Goal: Task Accomplishment & Management: Use online tool/utility

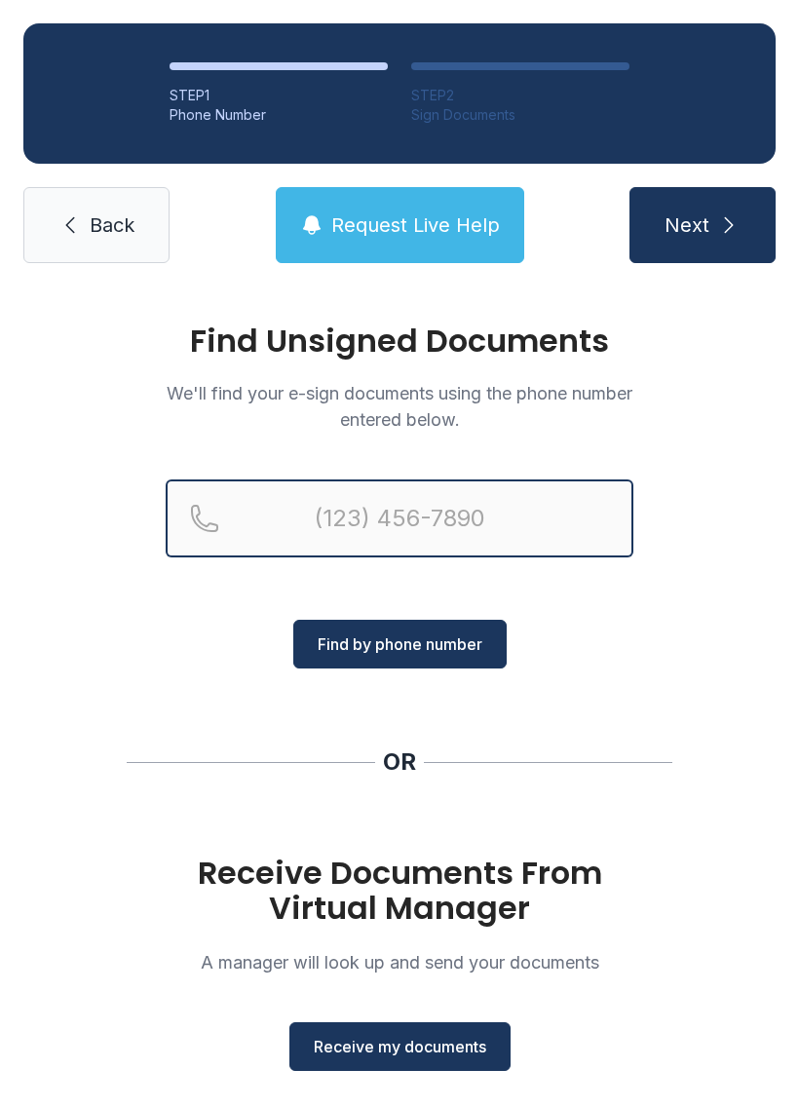
click at [393, 513] on input "Reservation phone number" at bounding box center [400, 518] width 468 height 78
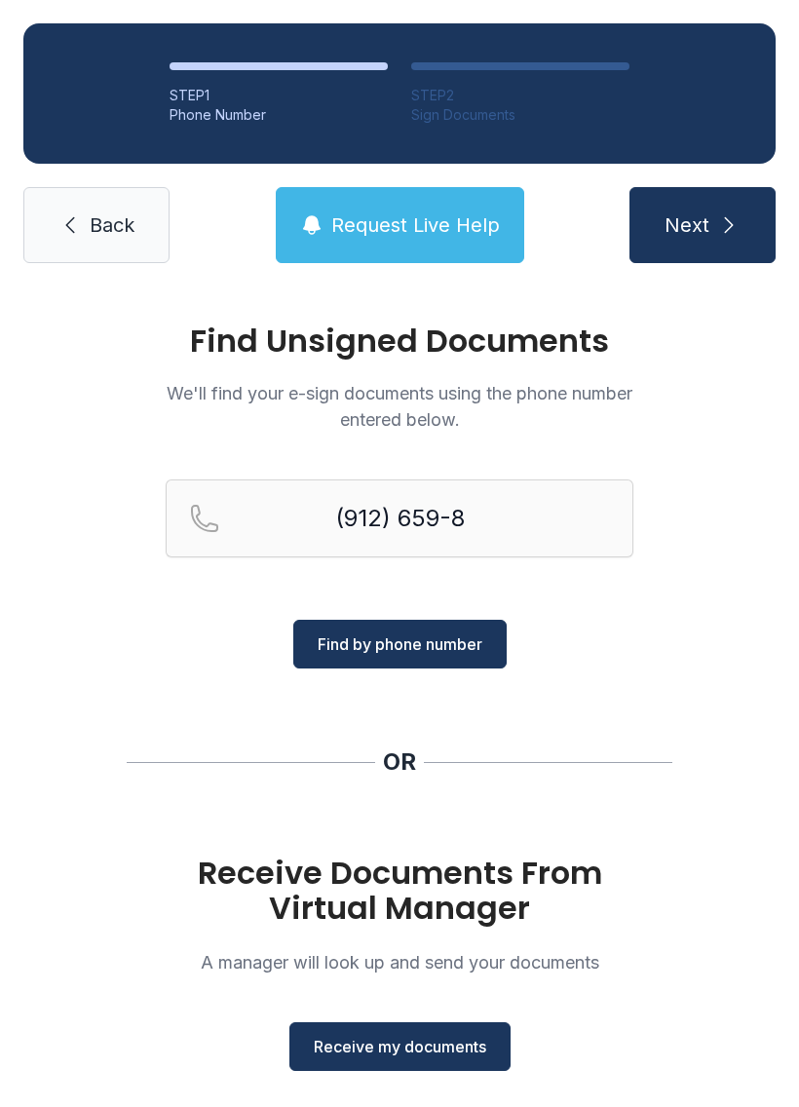
click at [794, 729] on div "Find Unsigned Documents We'll find your e-sign documents using the phone number…" at bounding box center [399, 717] width 799 height 862
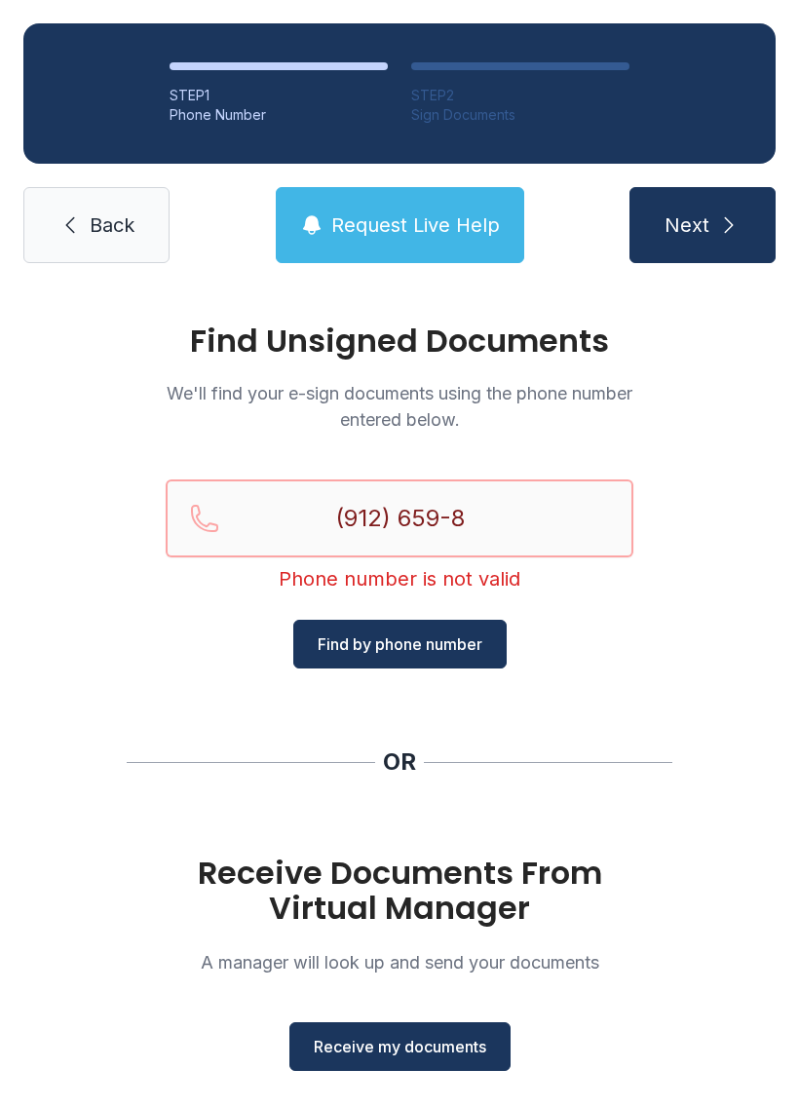
click at [483, 520] on input "(912) 659-8" at bounding box center [400, 518] width 468 height 78
click at [666, 714] on div "Find Unsigned Documents We'll find your e-sign documents using the phone number…" at bounding box center [399, 717] width 799 height 862
click at [510, 524] on input "(912) 659-86" at bounding box center [400, 518] width 468 height 78
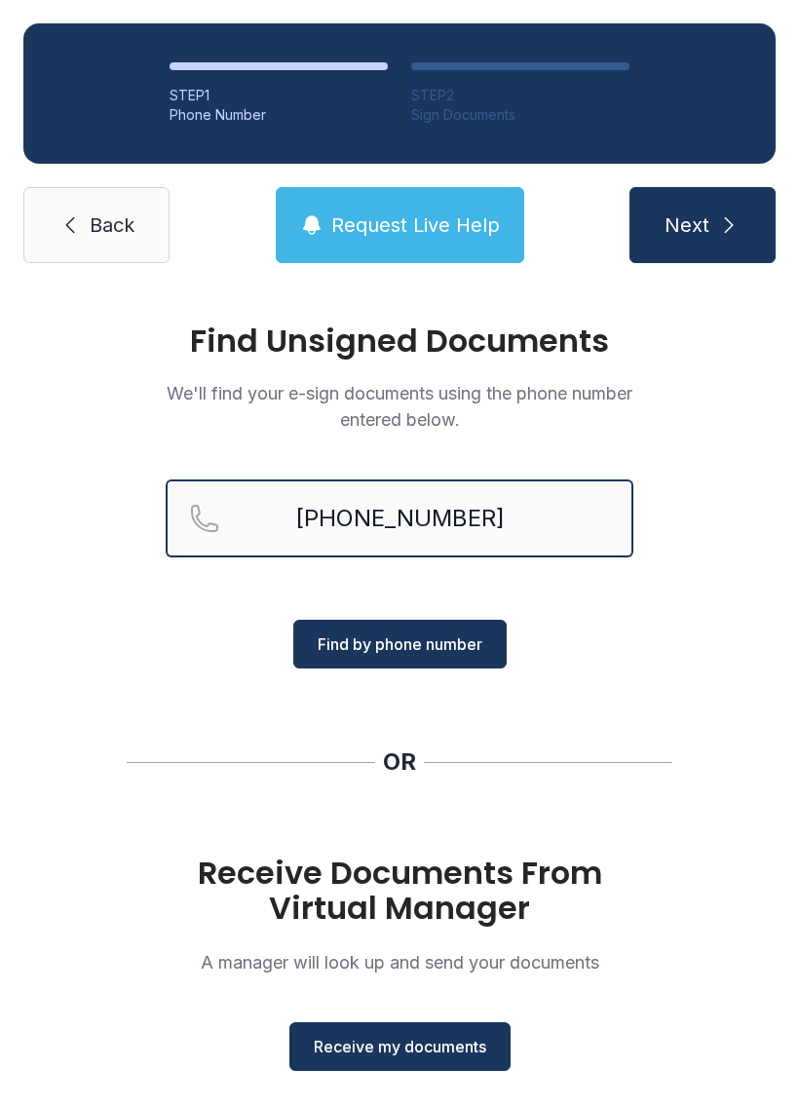
type input "[PHONE_NUMBER]"
click at [472, 643] on span "Find by phone number" at bounding box center [400, 643] width 165 height 23
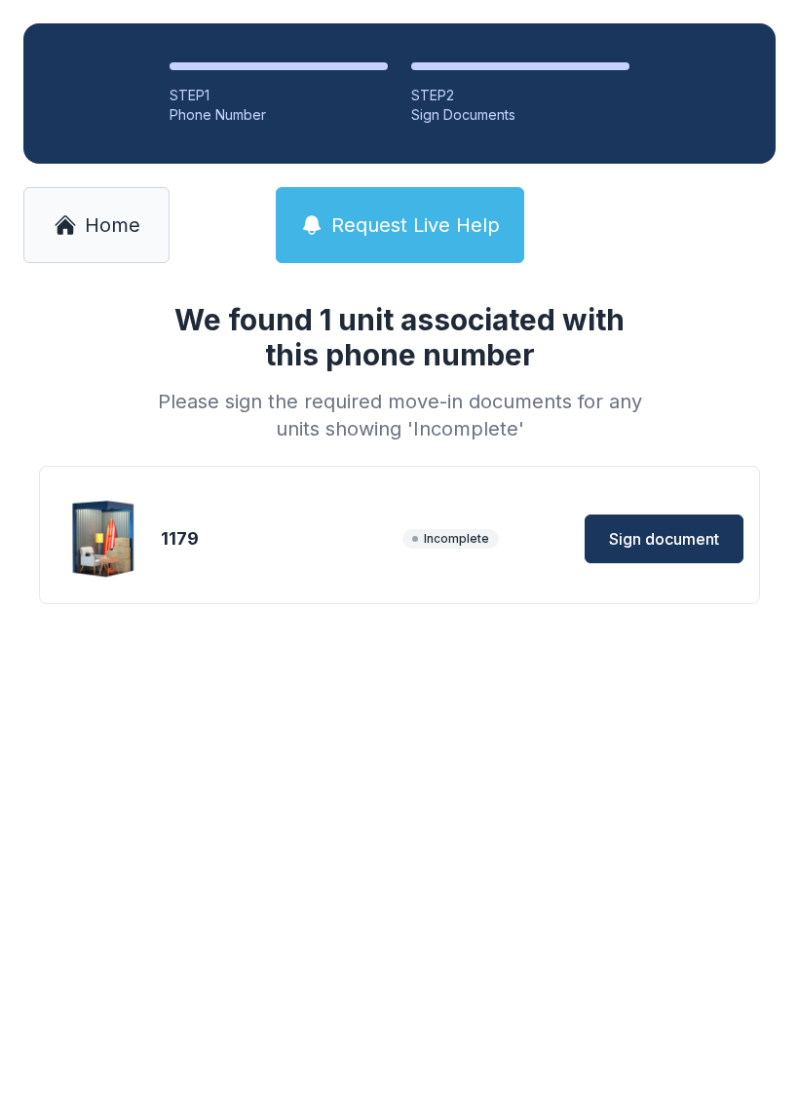
click at [692, 529] on span "Sign document" at bounding box center [664, 538] width 110 height 23
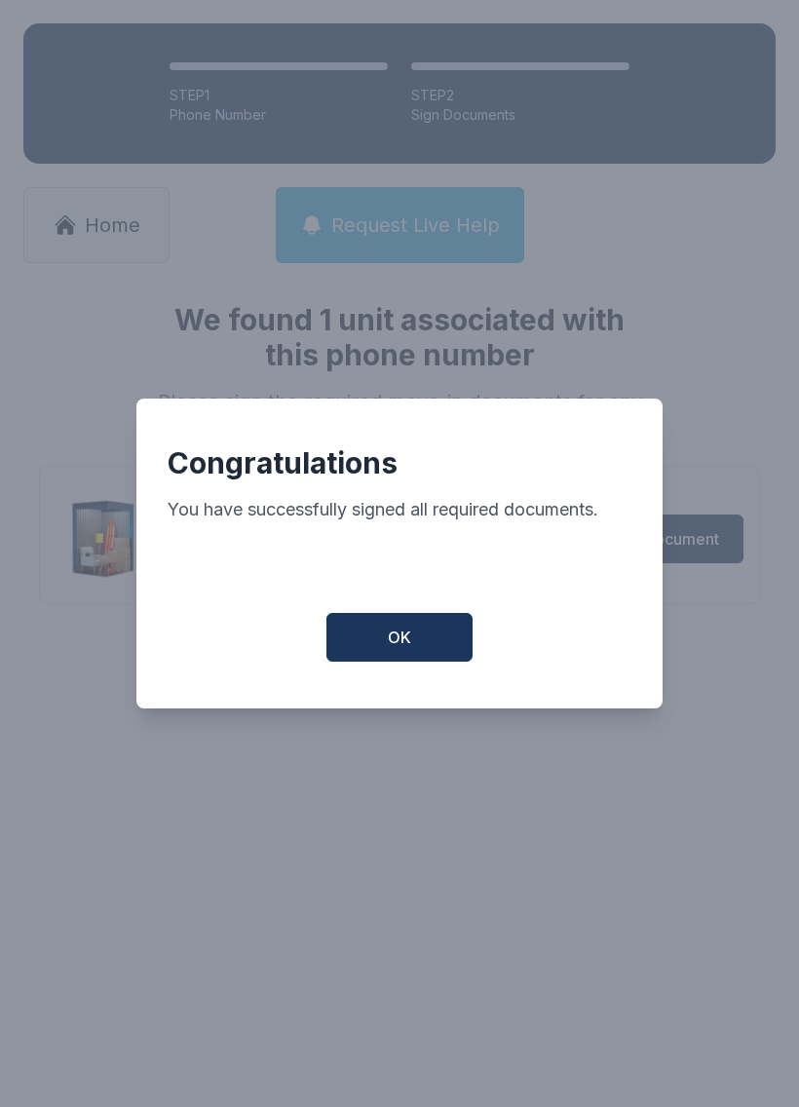
click at [421, 646] on button "OK" at bounding box center [399, 637] width 146 height 49
